Goal: Information Seeking & Learning: Get advice/opinions

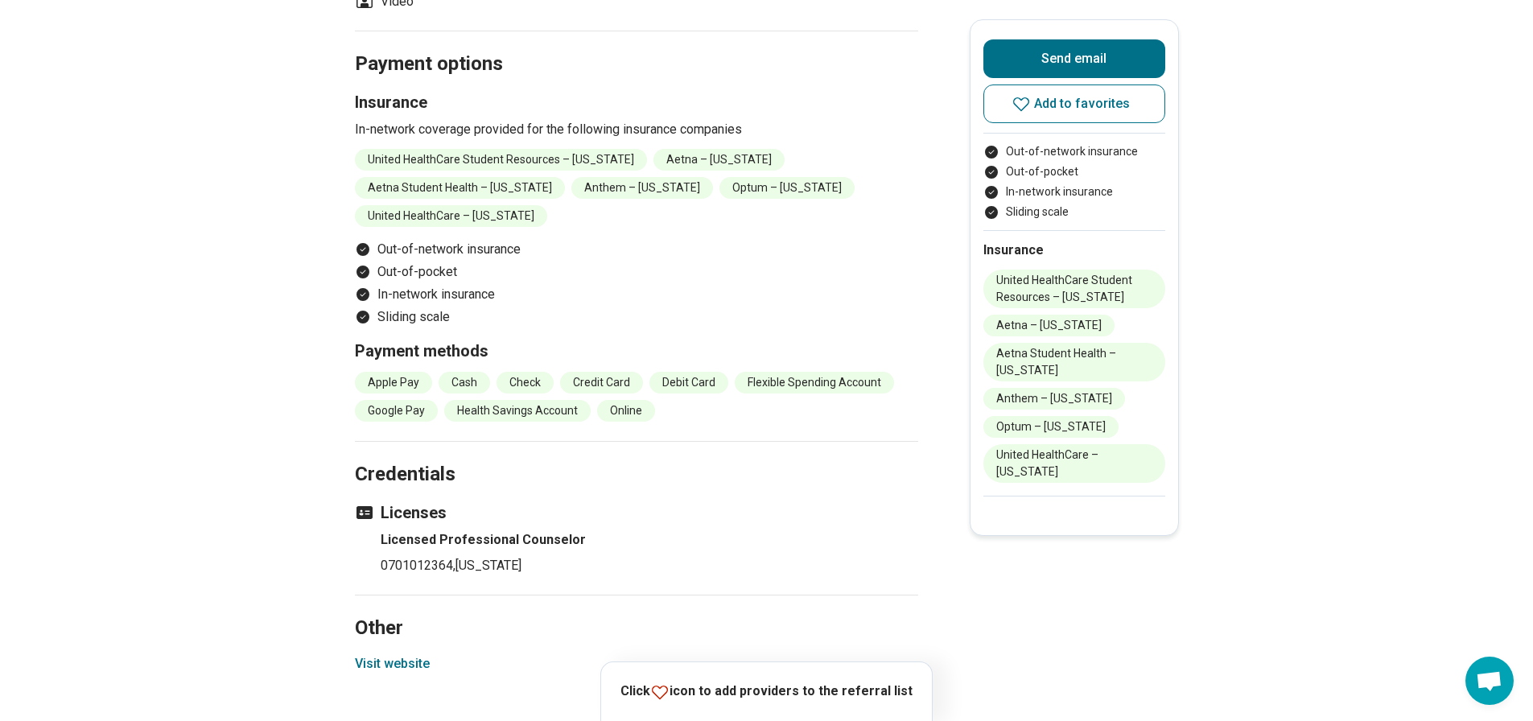
scroll to position [1529, 0]
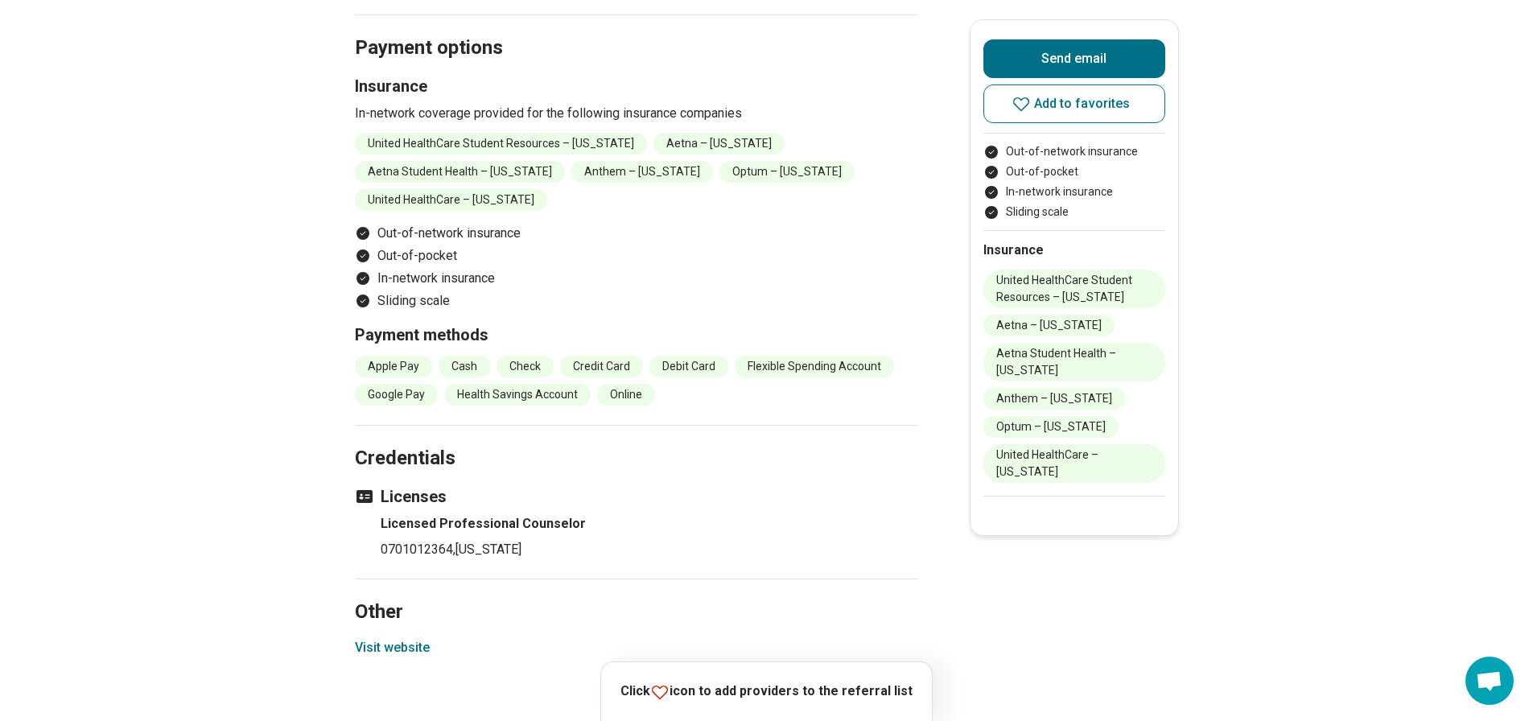
click at [380, 646] on button "Visit website" at bounding box center [392, 647] width 75 height 19
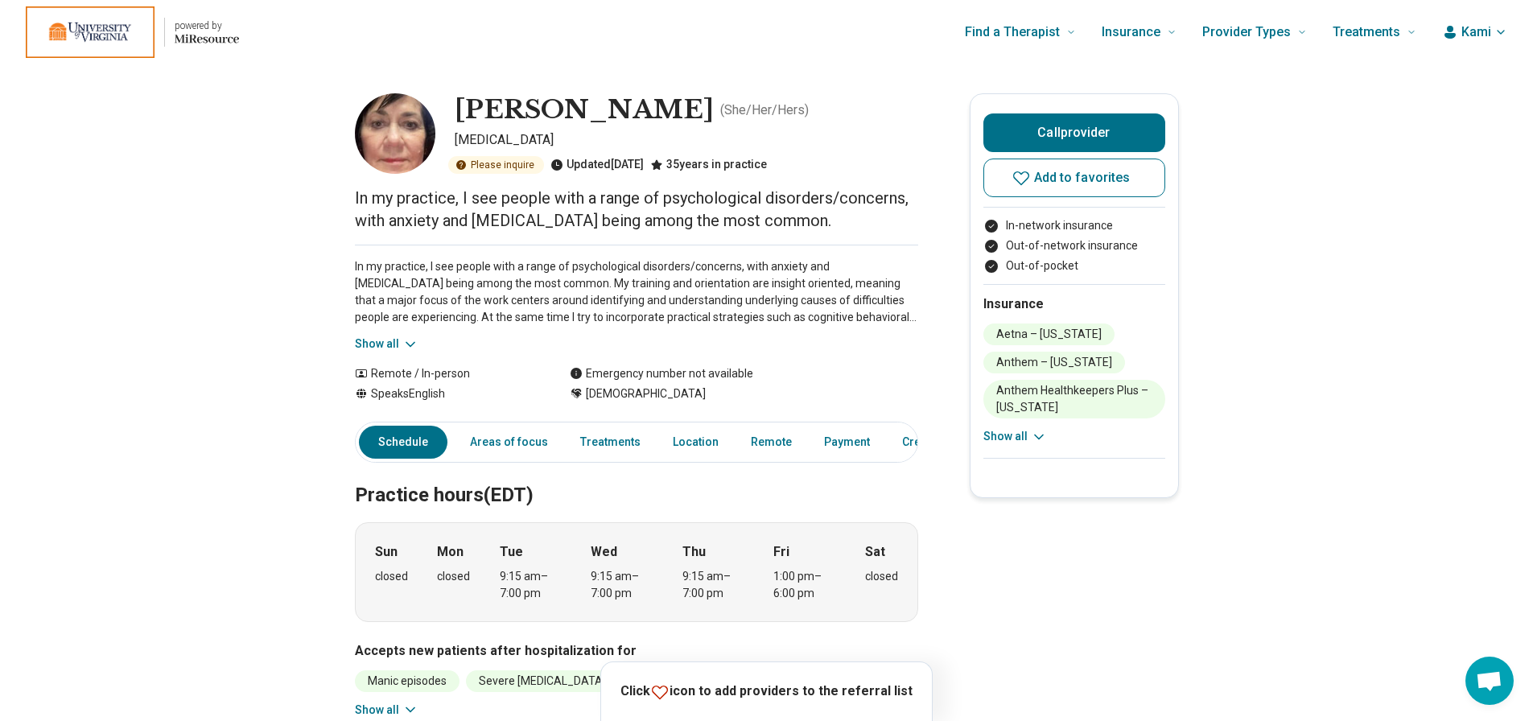
click at [373, 340] on button "Show all" at bounding box center [387, 344] width 64 height 17
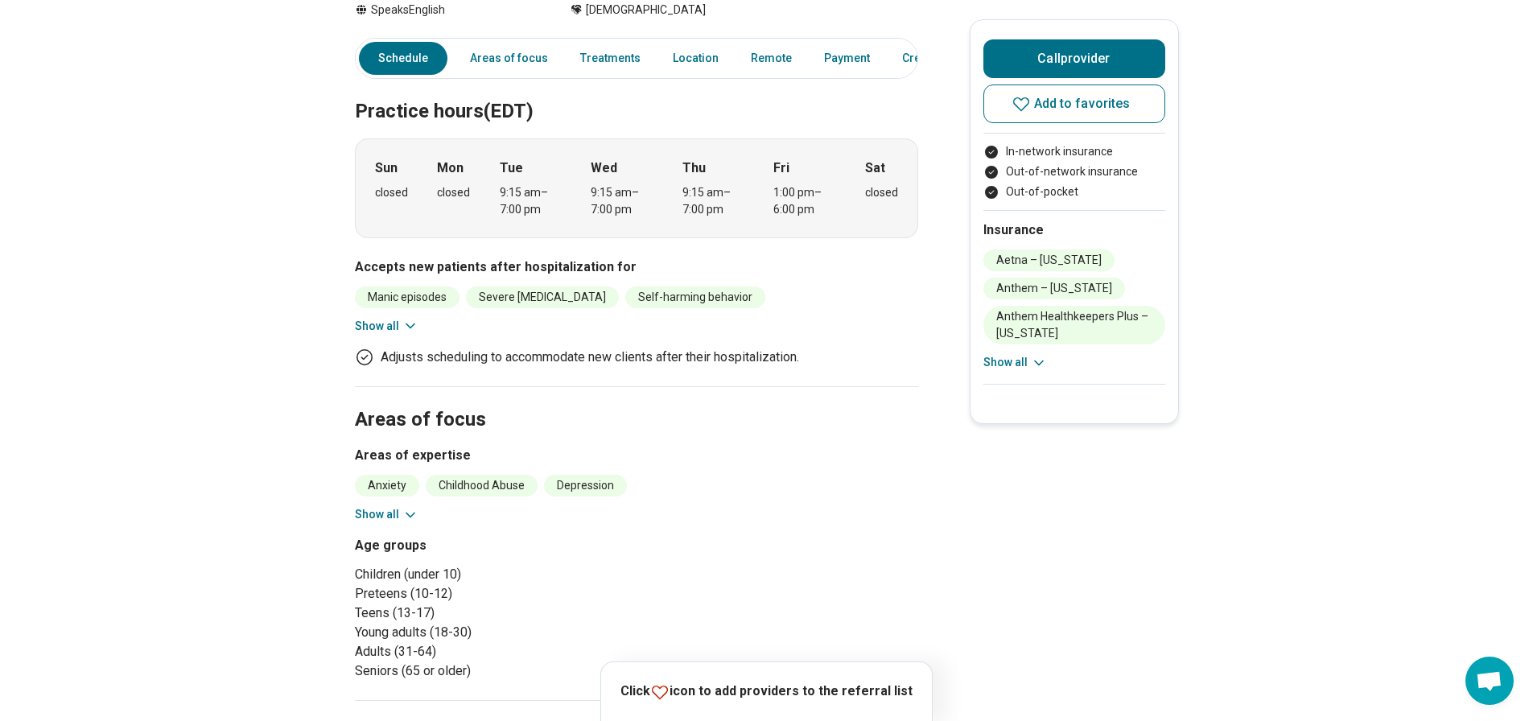
scroll to position [483, 0]
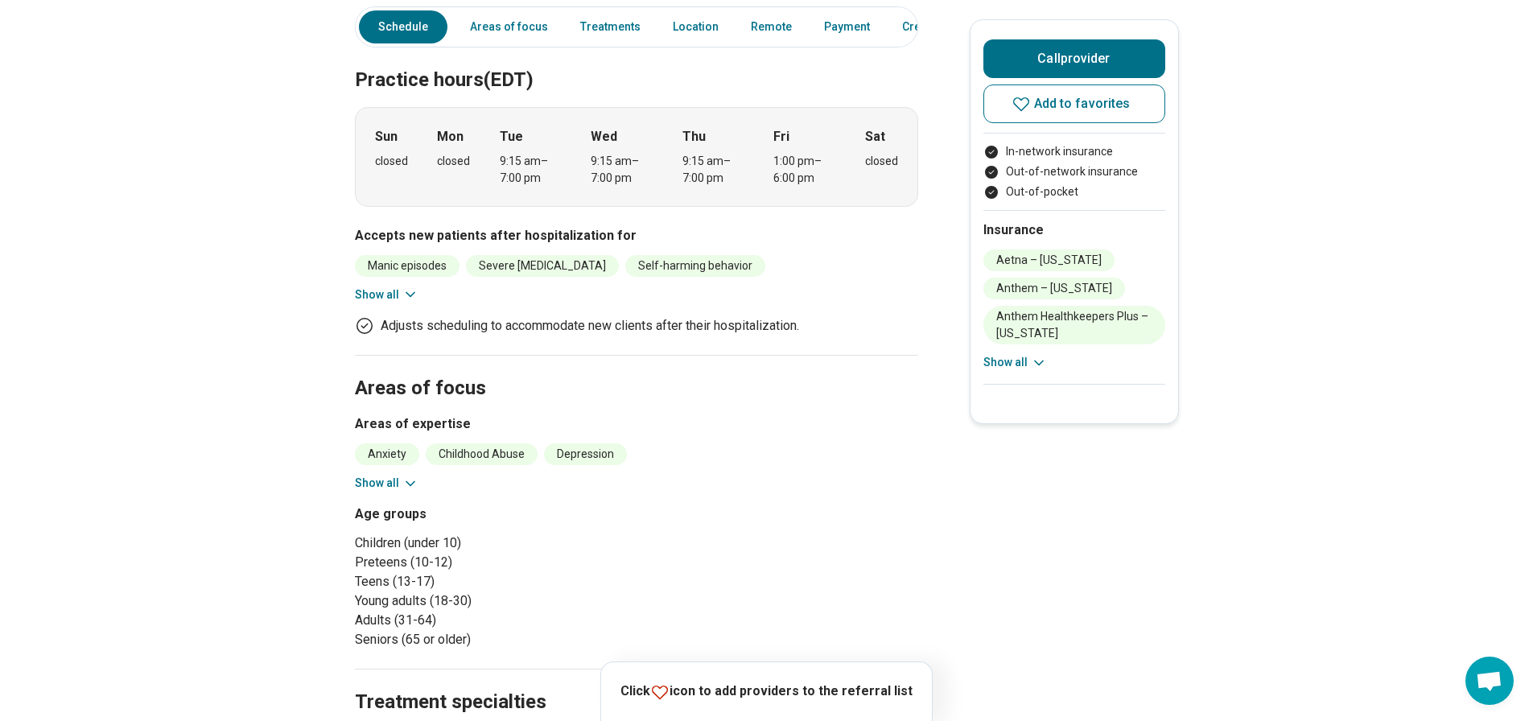
click at [378, 480] on button "Show all" at bounding box center [387, 483] width 64 height 17
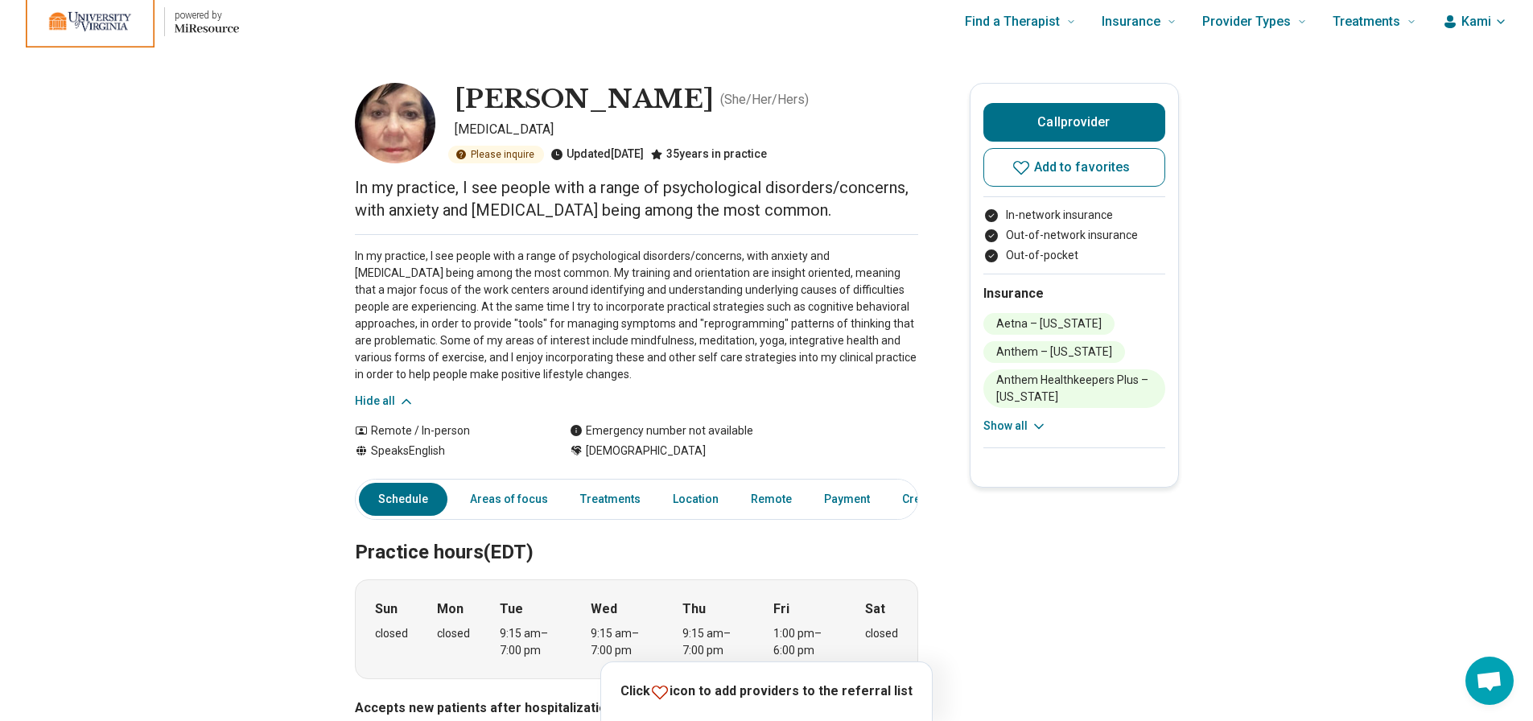
scroll to position [0, 0]
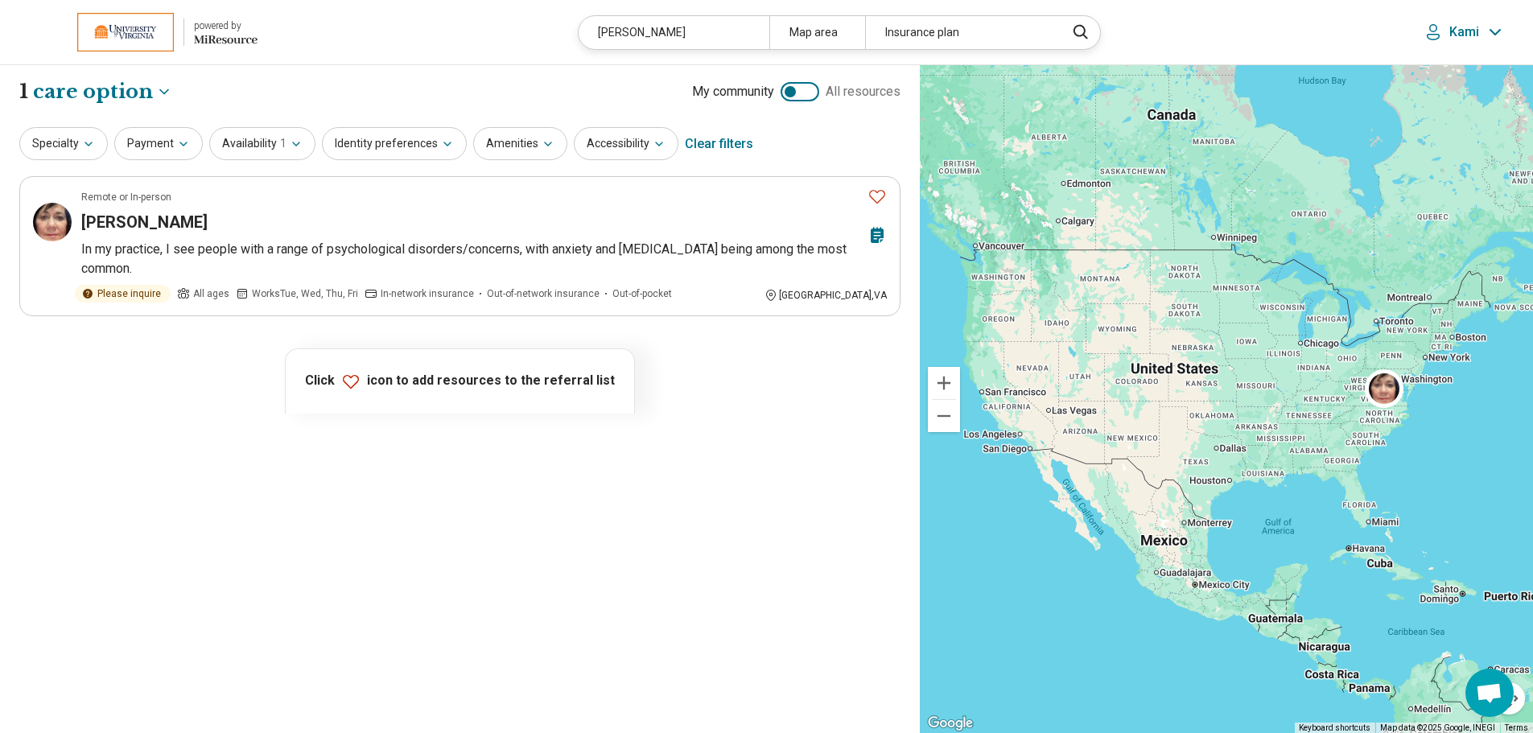
click at [230, 23] on div "powered by" at bounding box center [226, 26] width 64 height 14
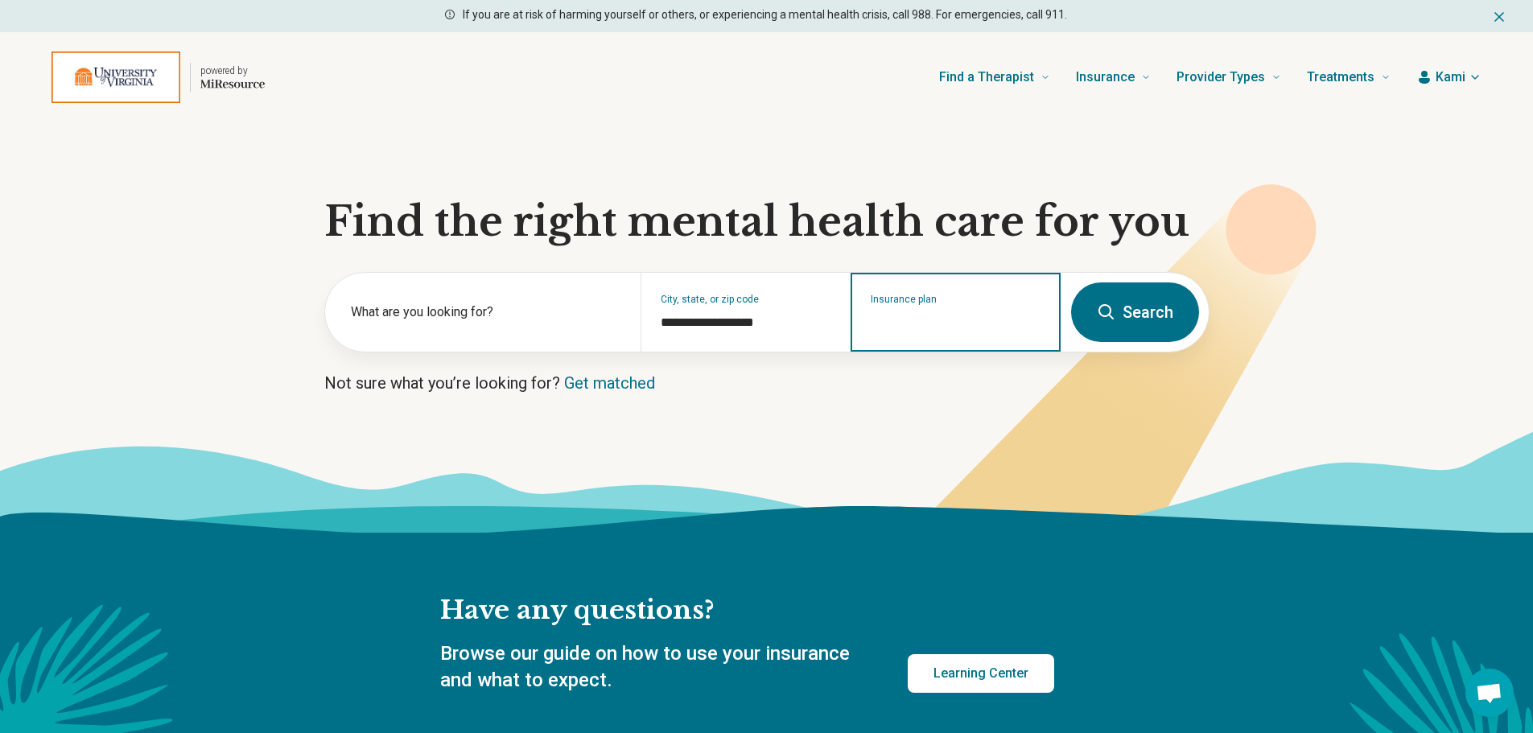
click at [964, 321] on input "Insurance plan" at bounding box center [956, 322] width 171 height 19
type input "*****"
click at [925, 378] on div "Optum" at bounding box center [909, 381] width 114 height 32
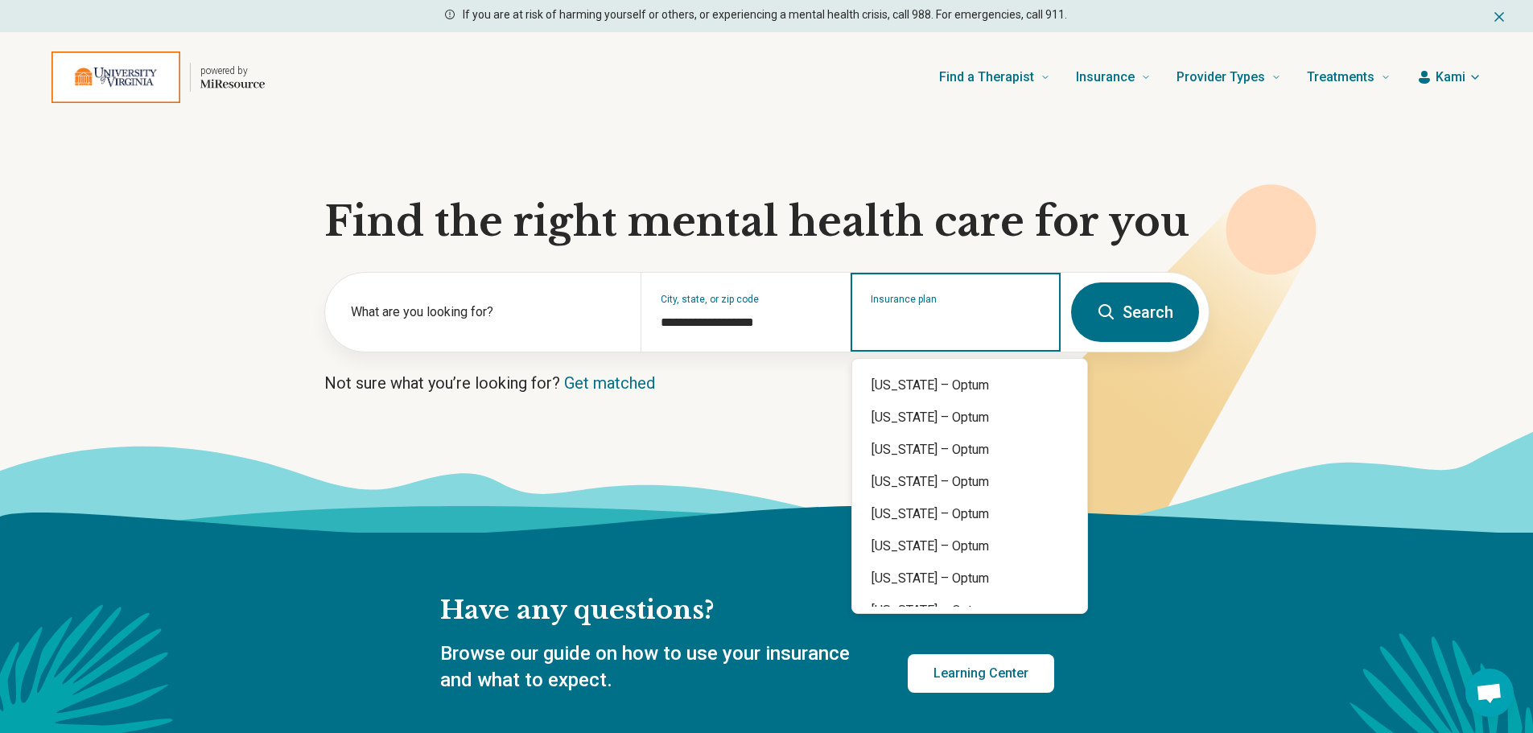
scroll to position [982, 0]
click at [933, 522] on div "Virginia – Optum" at bounding box center [969, 526] width 235 height 32
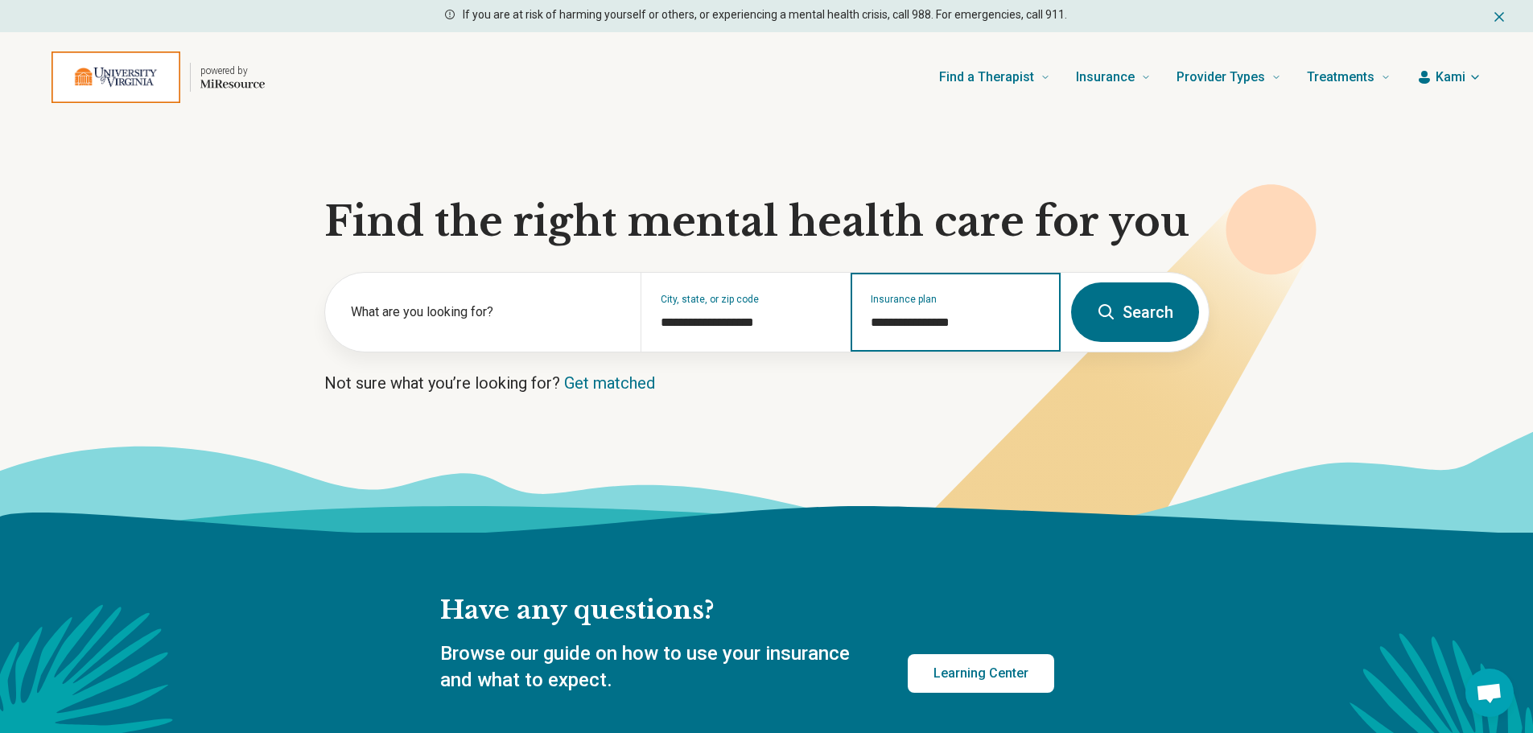
type input "**********"
click at [1123, 303] on button "Search" at bounding box center [1135, 313] width 128 height 60
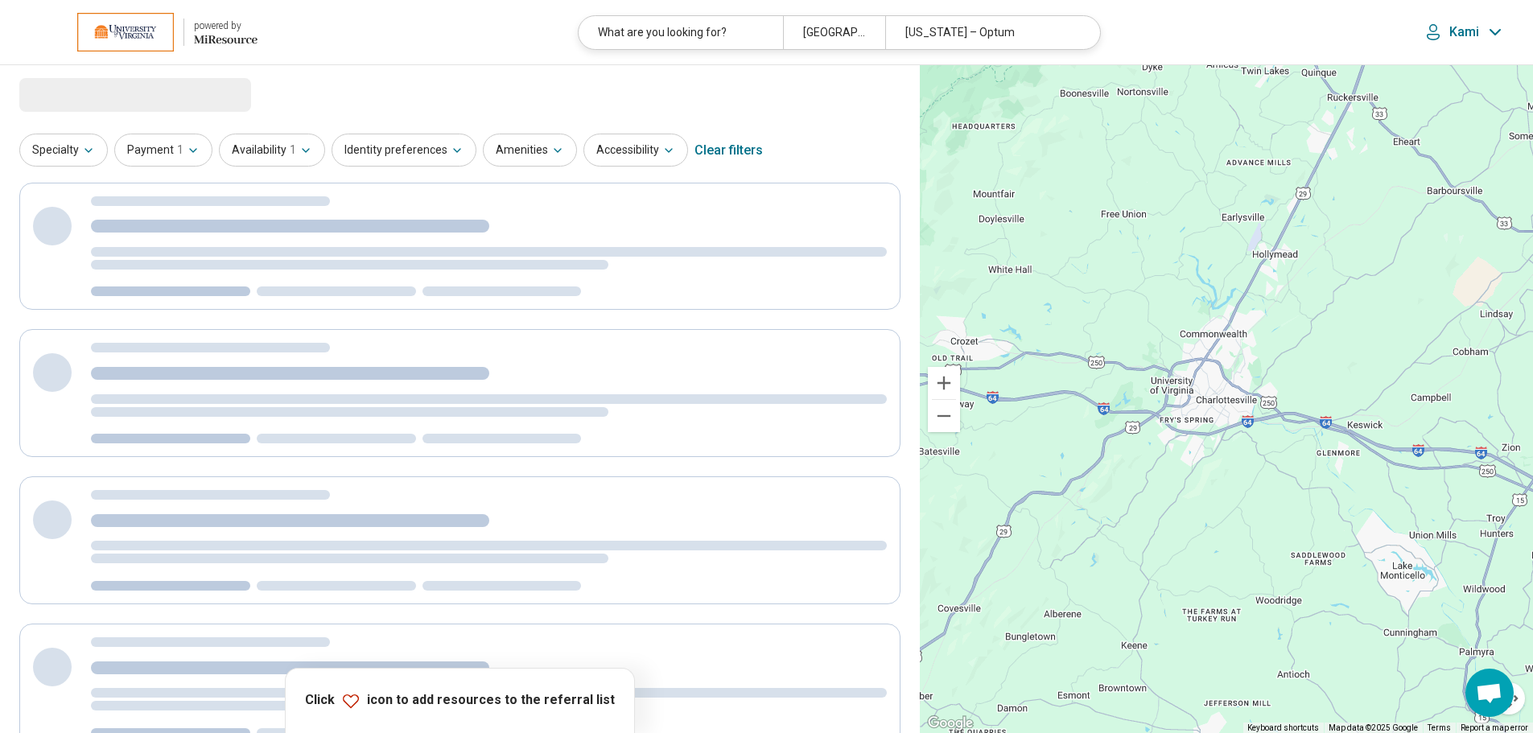
select select "***"
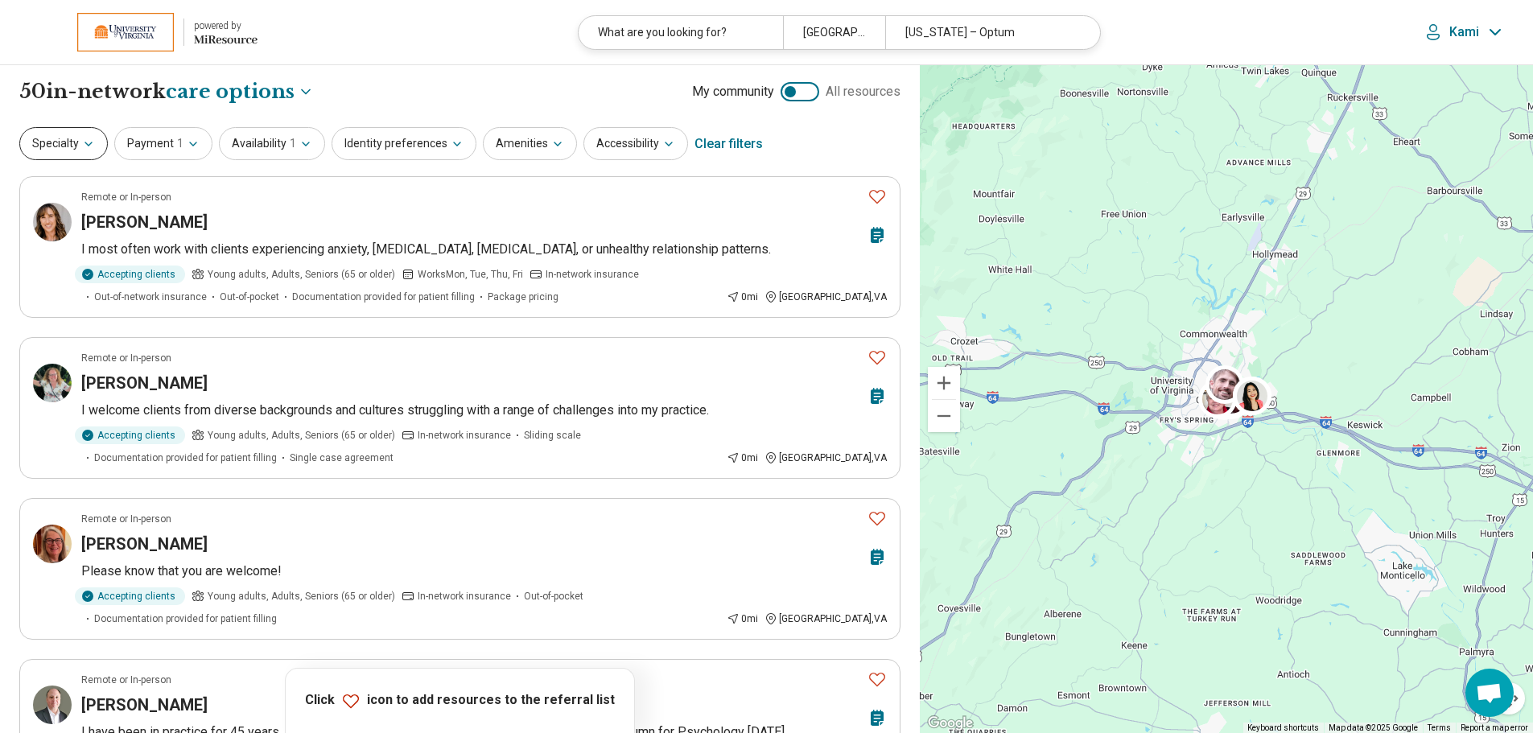
click at [85, 144] on icon "button" at bounding box center [88, 144] width 13 height 13
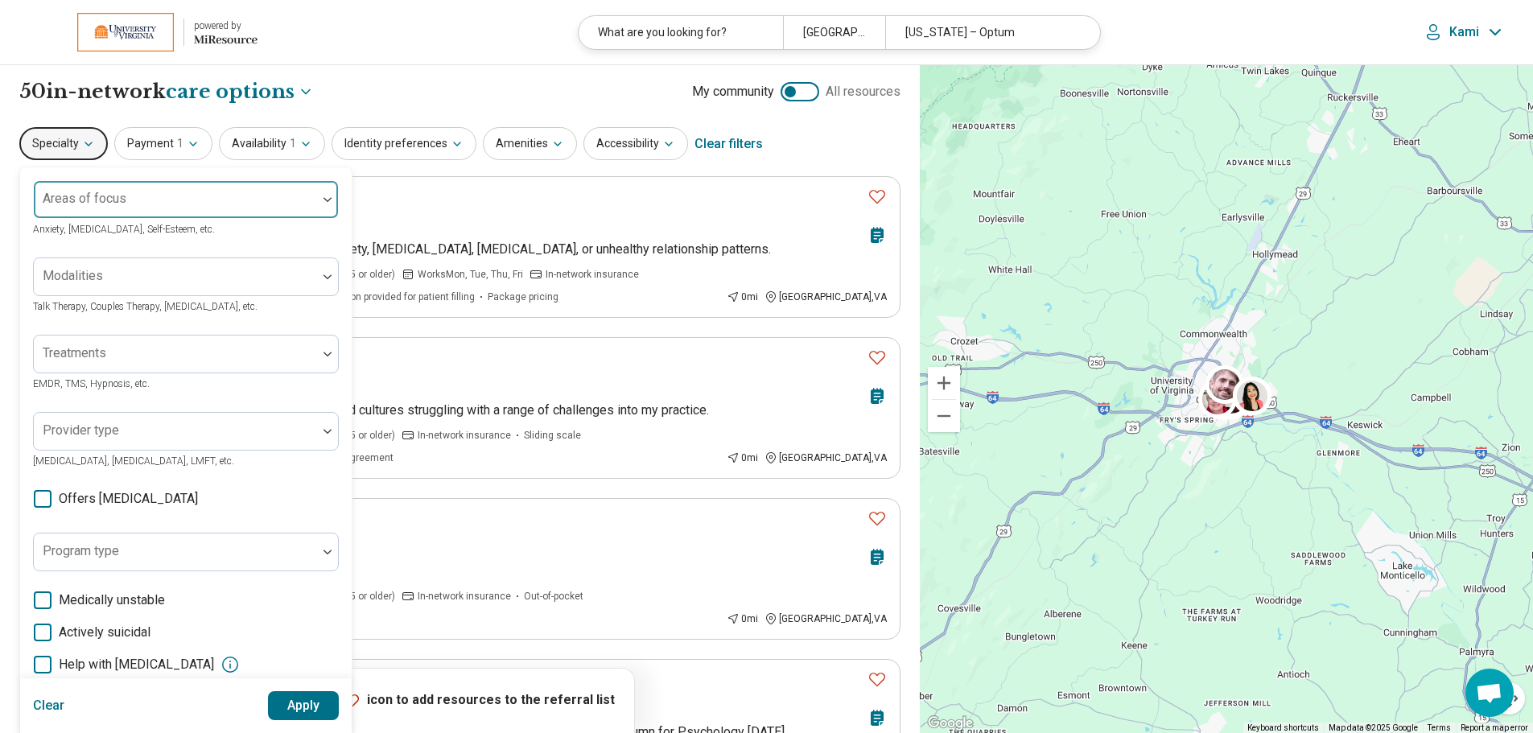
click at [111, 201] on div "Areas of focus" at bounding box center [186, 199] width 306 height 39
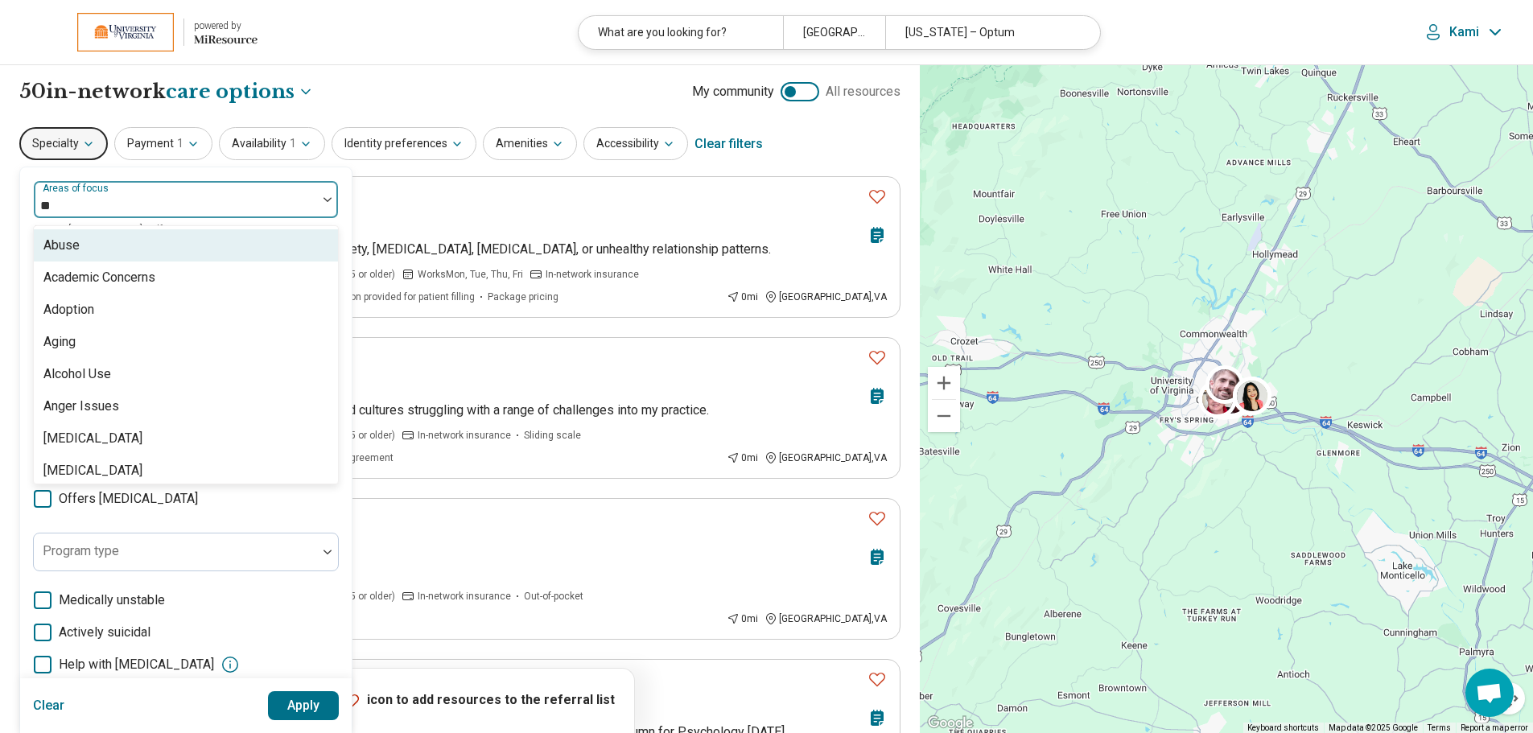
type input "***"
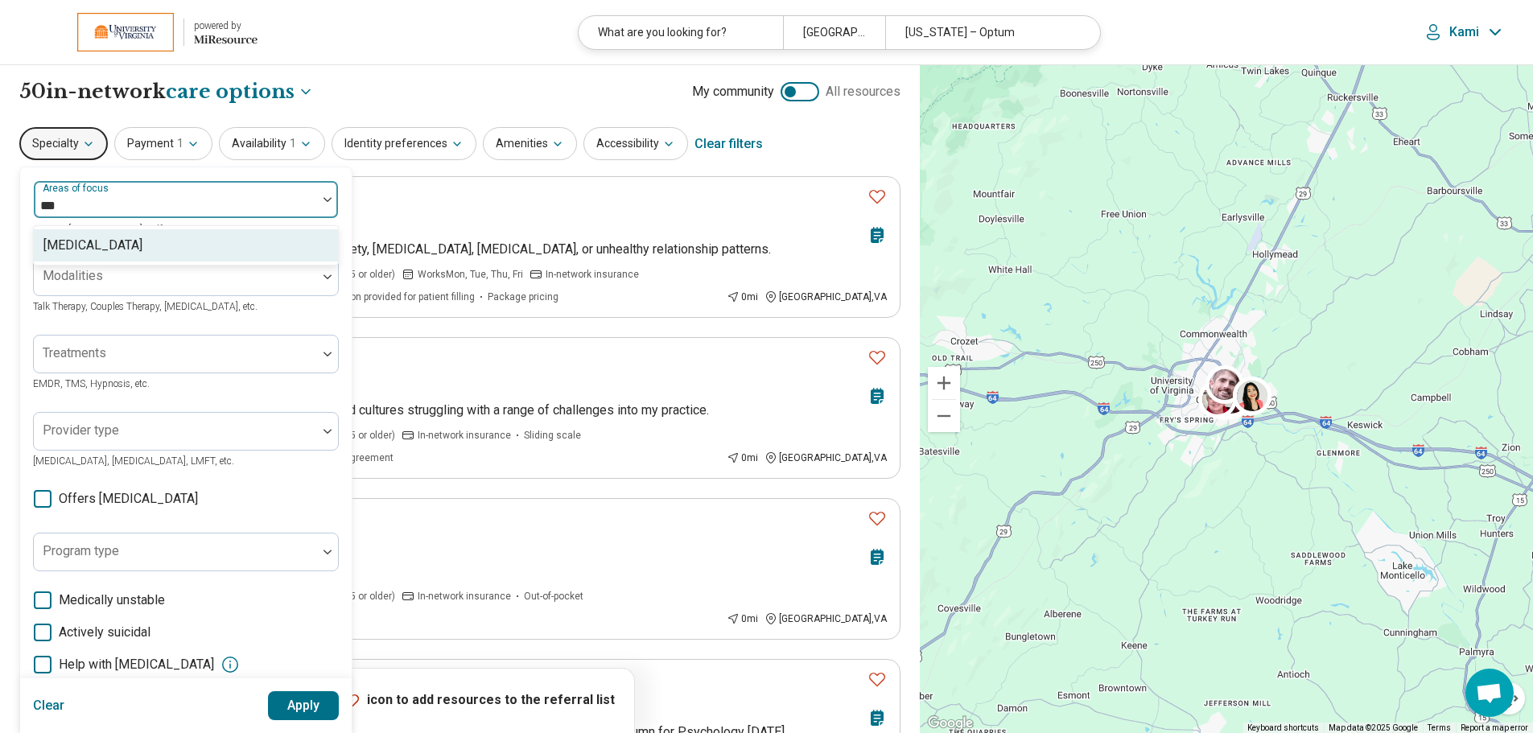
click at [128, 246] on div "[MEDICAL_DATA]" at bounding box center [186, 245] width 304 height 32
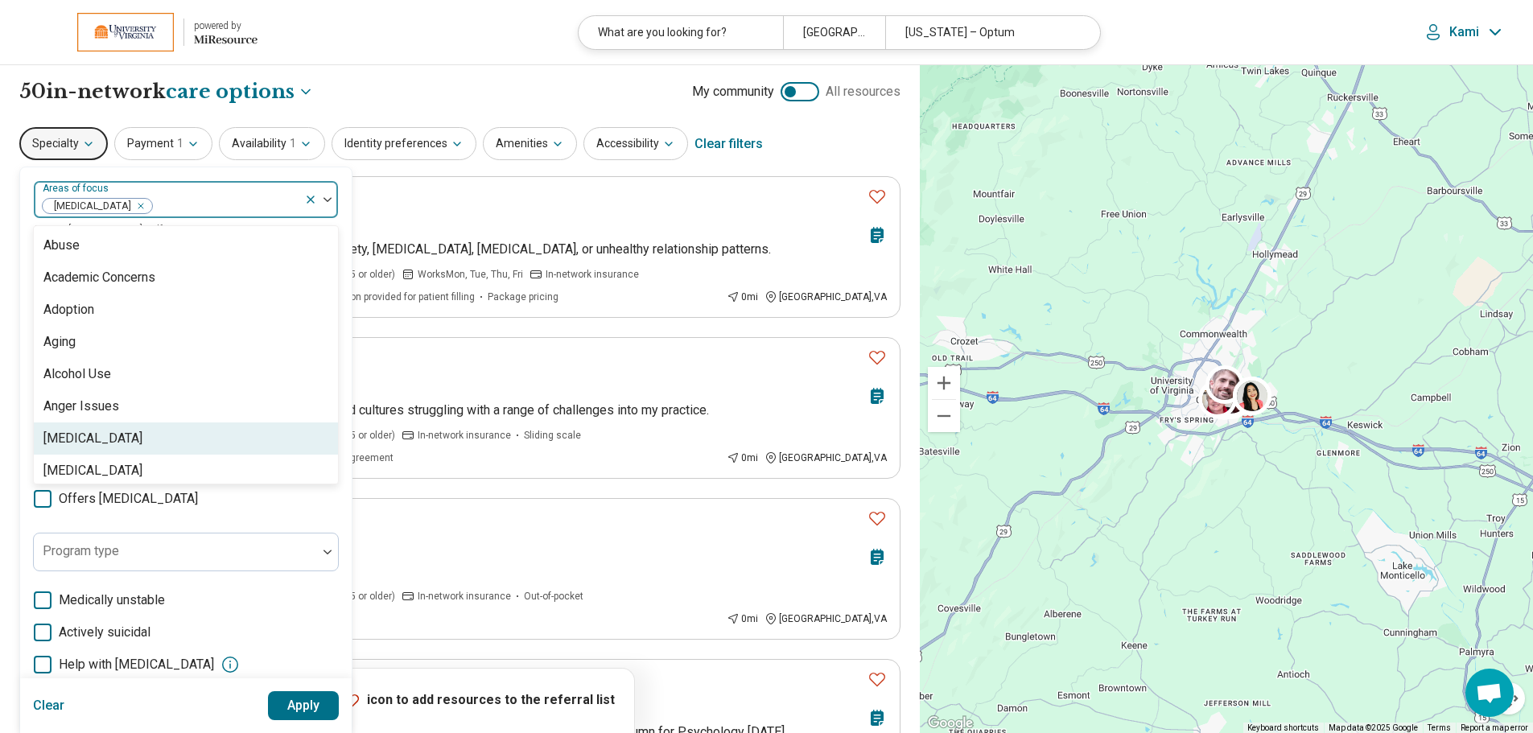
click at [299, 707] on button "Apply" at bounding box center [304, 705] width 72 height 29
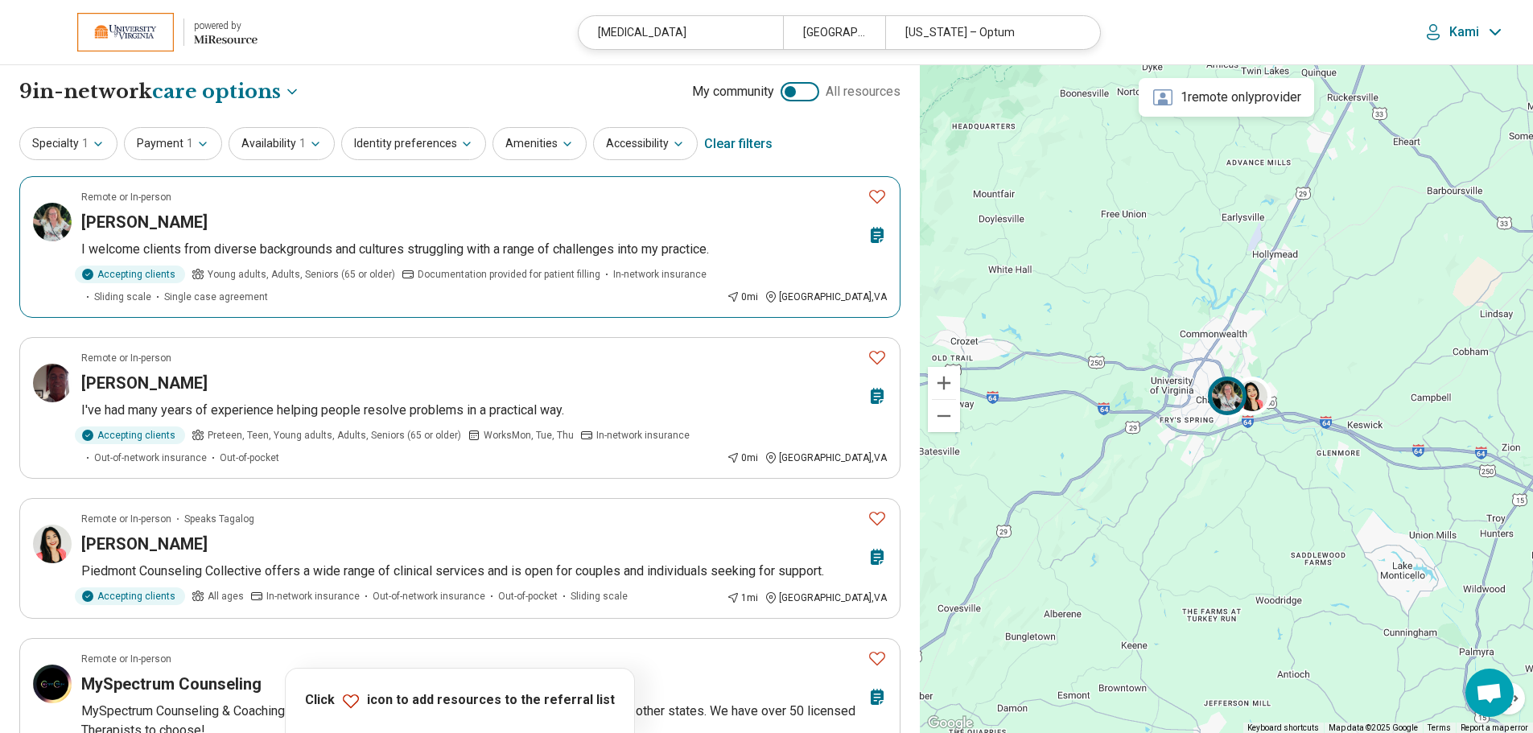
click at [396, 231] on div "Beverly Faught" at bounding box center [471, 222] width 780 height 23
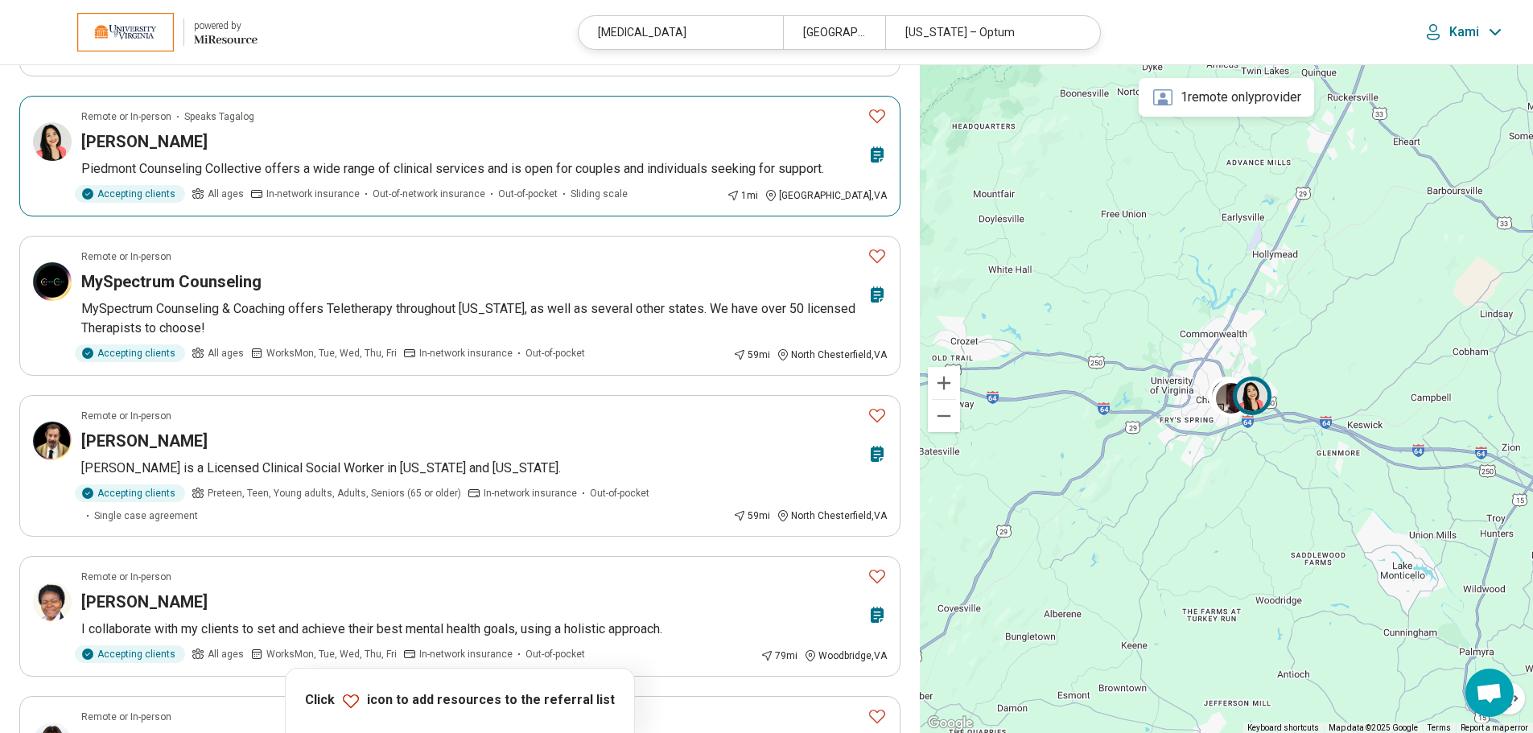
scroll to position [483, 0]
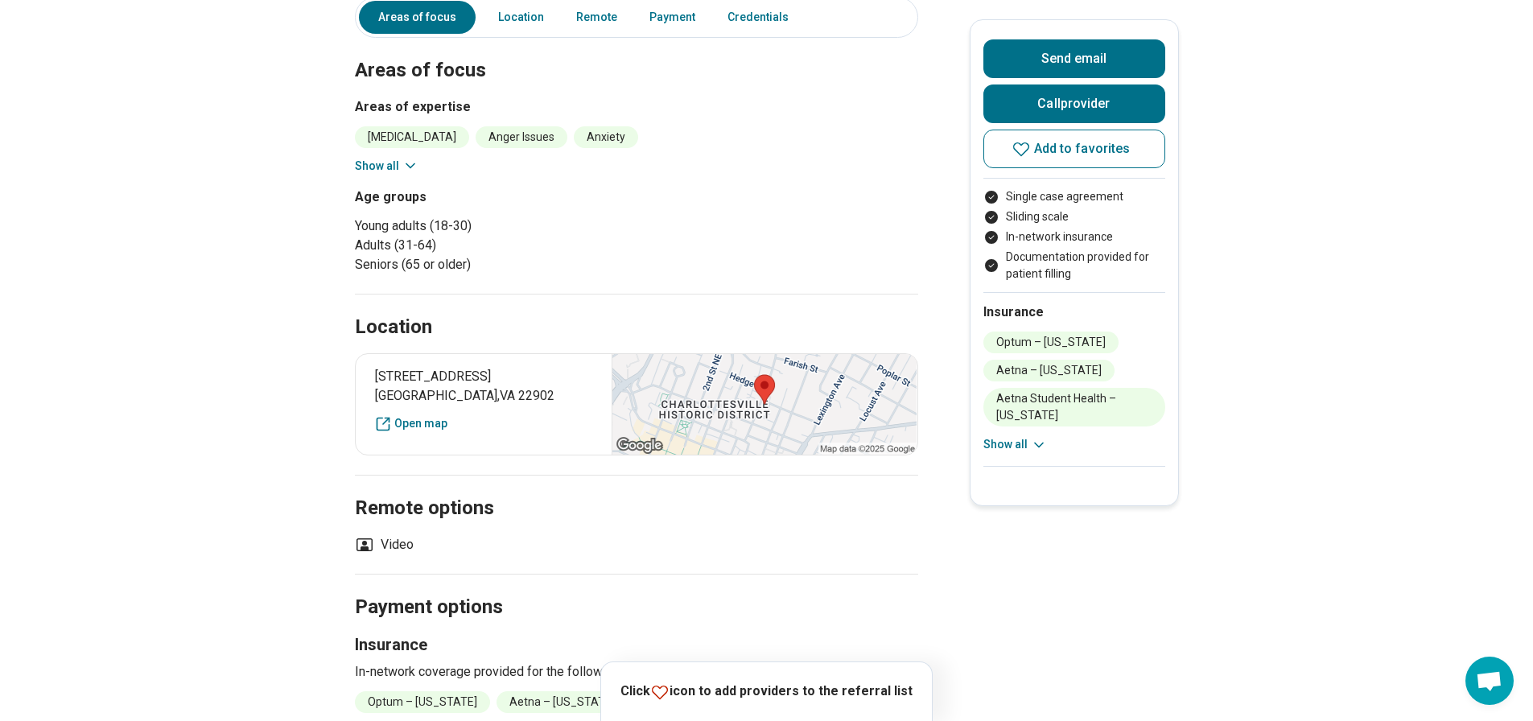
scroll to position [402, 0]
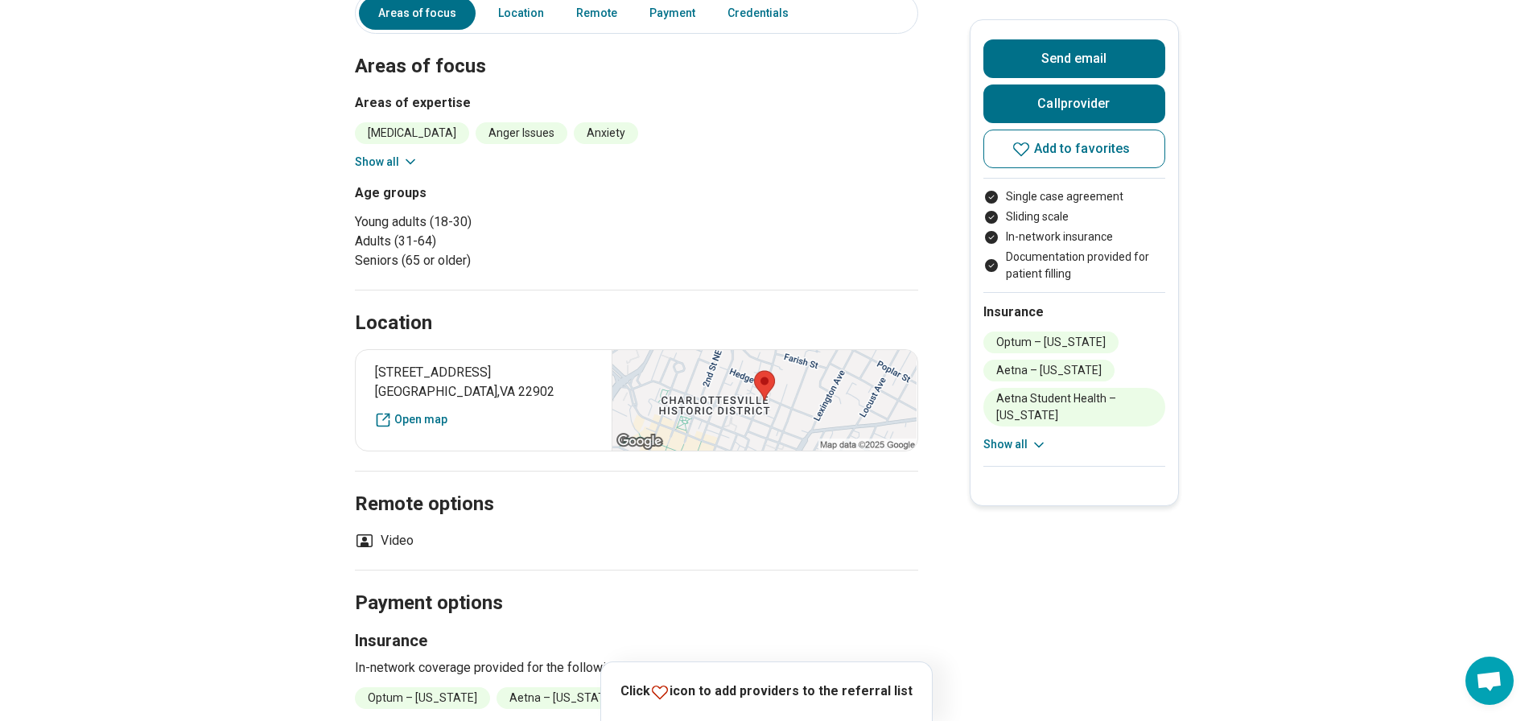
click at [378, 161] on button "Show all" at bounding box center [387, 162] width 64 height 17
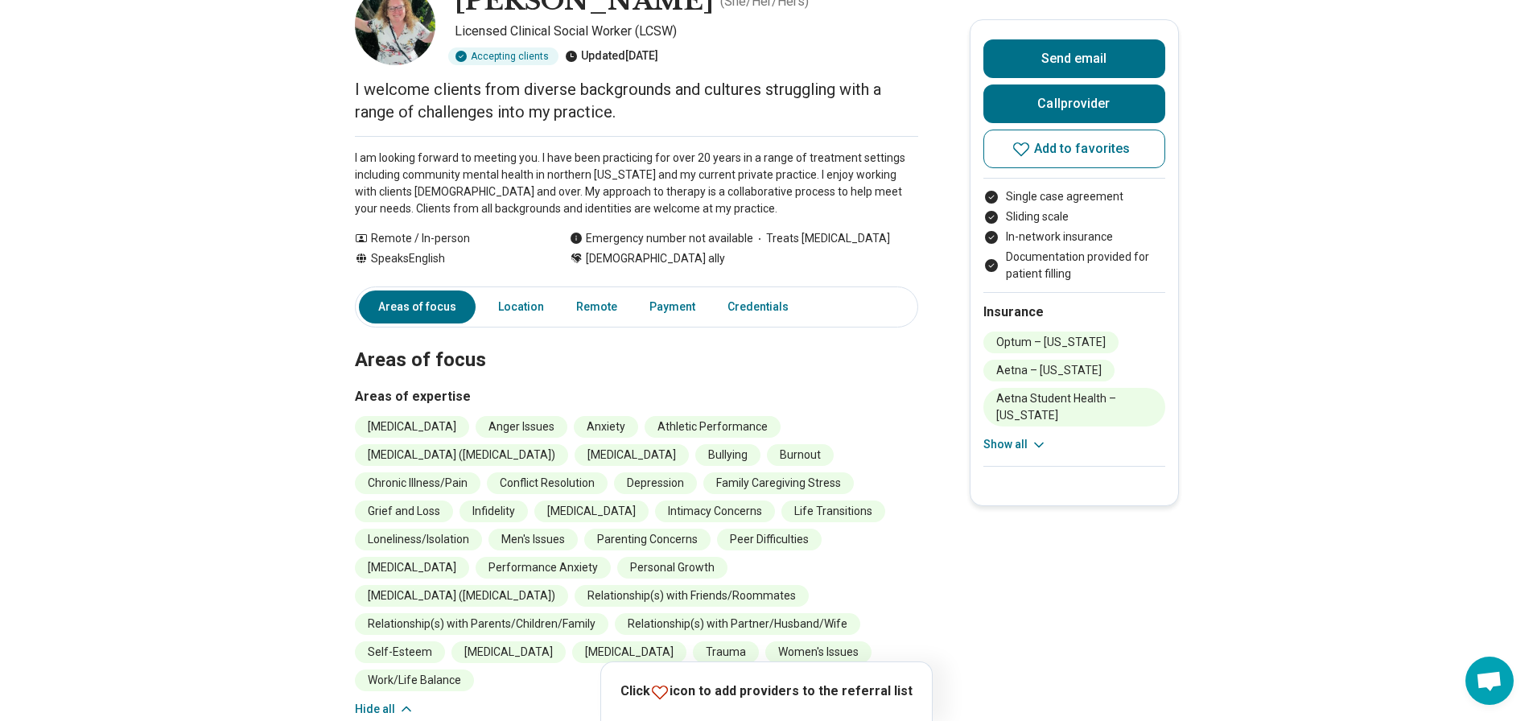
scroll to position [80, 0]
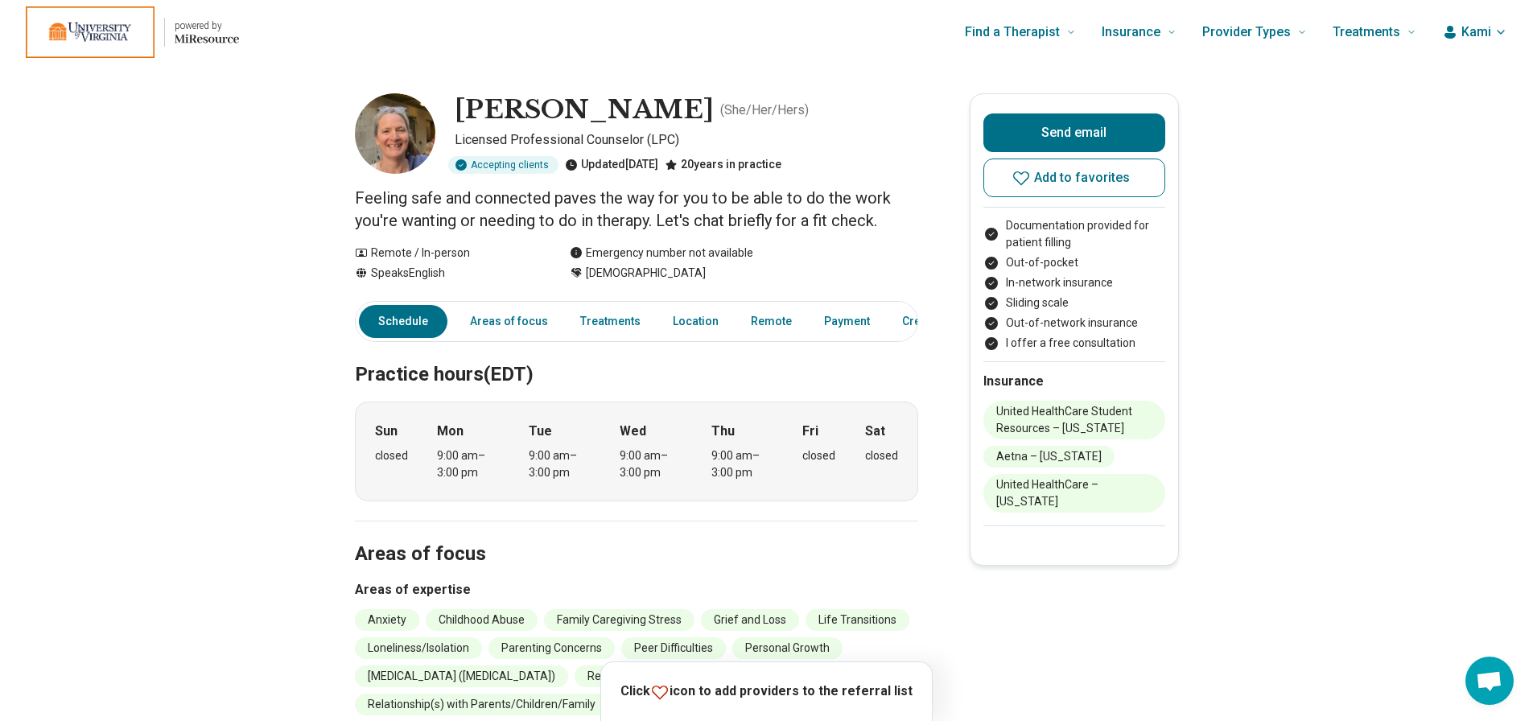
scroll to position [0, 1]
